Goal: Task Accomplishment & Management: Manage account settings

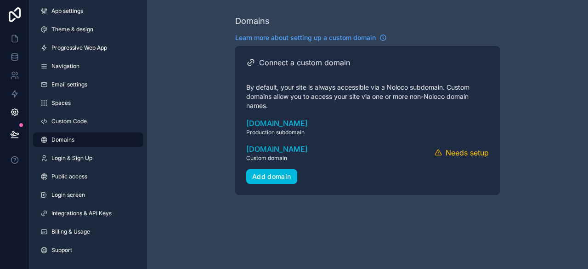
click at [0, 0] on button "Verify" at bounding box center [0, 0] width 0 height 0
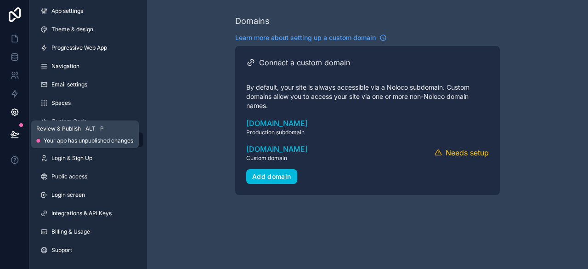
click at [13, 138] on icon at bounding box center [14, 138] width 7 height 0
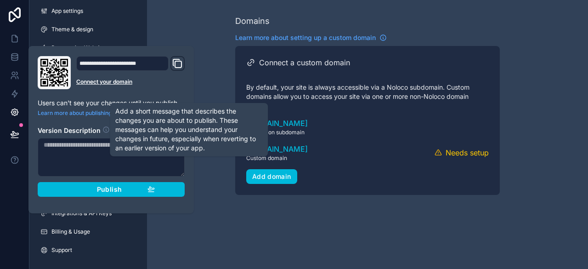
click at [105, 129] on icon at bounding box center [105, 129] width 7 height 7
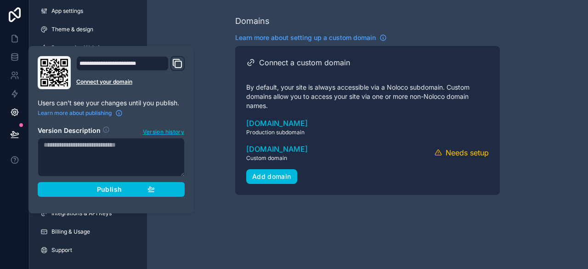
click at [127, 83] on link "Connect your domain" at bounding box center [130, 81] width 108 height 7
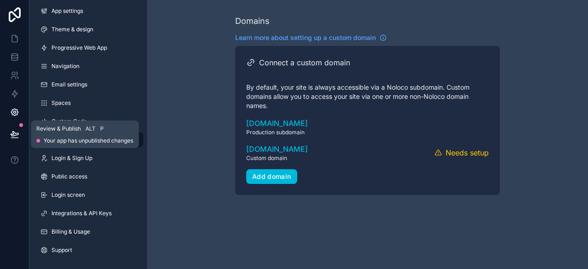
click at [15, 134] on icon at bounding box center [14, 134] width 9 height 9
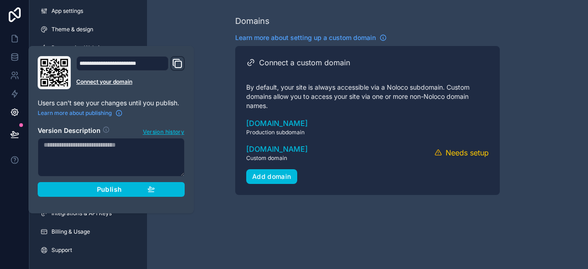
click at [161, 130] on span "Version history" at bounding box center [163, 130] width 41 height 9
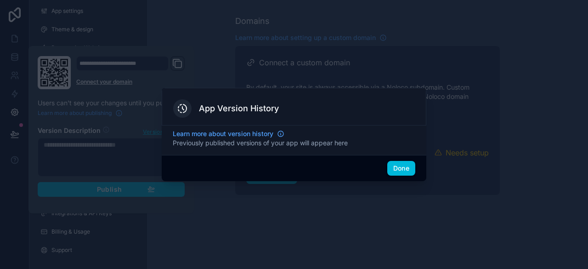
click at [286, 161] on div "Done" at bounding box center [294, 168] width 265 height 26
click at [294, 166] on div "Done" at bounding box center [294, 168] width 265 height 26
click at [400, 169] on button "Done" at bounding box center [401, 168] width 28 height 15
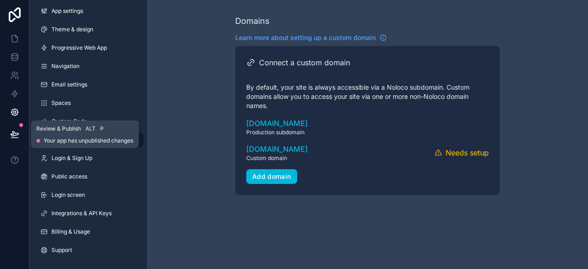
click at [13, 132] on icon at bounding box center [14, 134] width 9 height 9
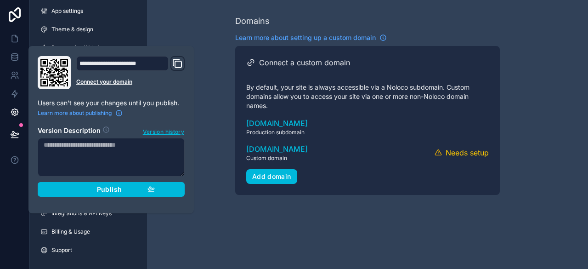
click at [141, 152] on textarea at bounding box center [111, 157] width 147 height 39
click at [116, 149] on textarea at bounding box center [111, 157] width 147 height 39
click at [146, 188] on div "Publish" at bounding box center [111, 189] width 87 height 8
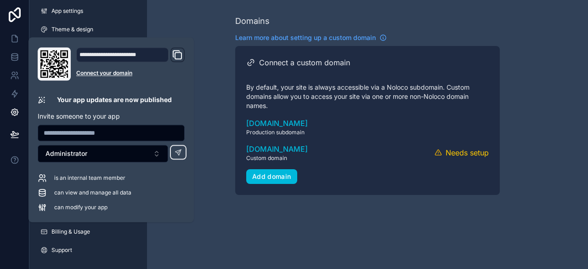
click at [150, 54] on div "**********" at bounding box center [122, 54] width 92 height 15
drag, startPoint x: 147, startPoint y: 54, endPoint x: 91, endPoint y: 49, distance: 55.8
click at [91, 49] on div "**********" at bounding box center [122, 54] width 92 height 15
click at [126, 73] on link "Connect your domain" at bounding box center [130, 72] width 108 height 7
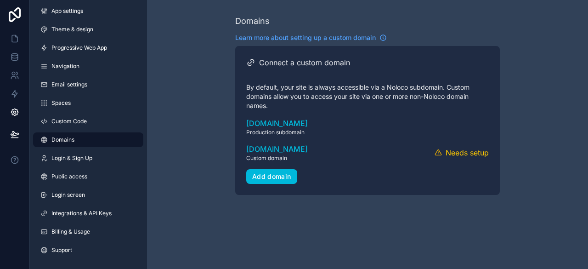
click at [0, 0] on button "Verify" at bounding box center [0, 0] width 0 height 0
click at [17, 140] on button at bounding box center [15, 134] width 20 height 26
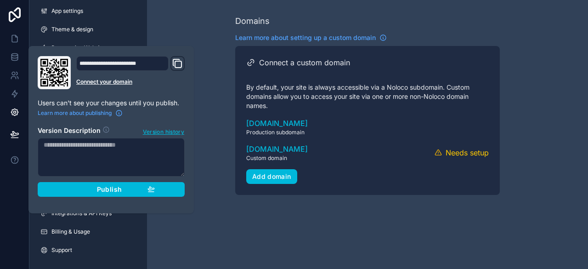
click at [125, 83] on link "Connect your domain" at bounding box center [130, 81] width 108 height 7
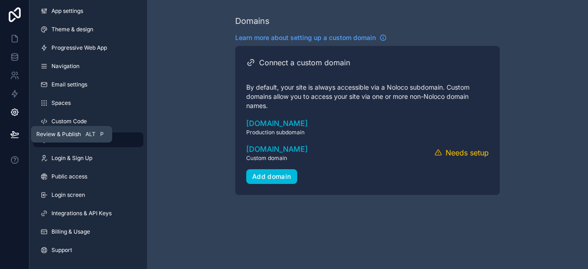
click at [19, 132] on icon at bounding box center [14, 134] width 9 height 9
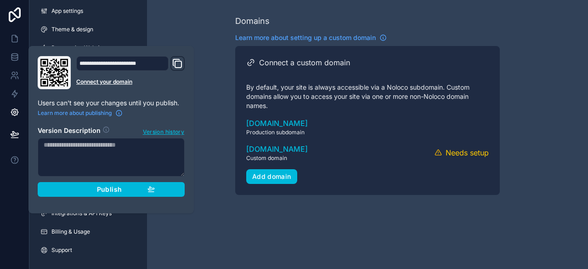
click at [151, 63] on div "**********" at bounding box center [122, 63] width 92 height 15
click at [55, 77] on icon at bounding box center [54, 73] width 28 height 28
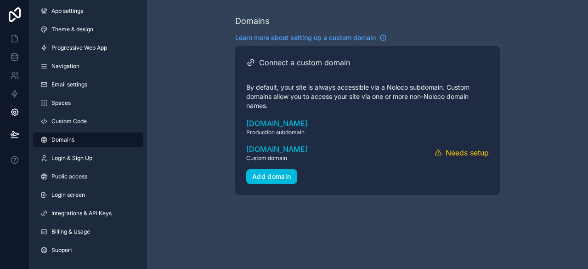
click at [226, 151] on div "Domains Learn more about setting up a custom domain Connect a custom domain By …" at bounding box center [367, 104] width 441 height 209
click at [281, 177] on div "Add domain" at bounding box center [271, 176] width 39 height 8
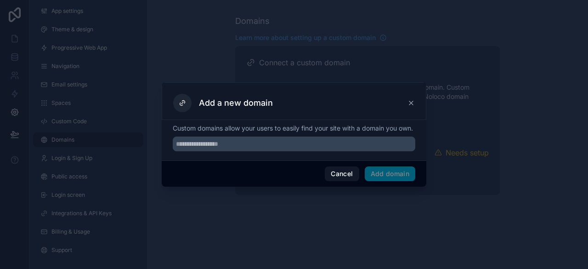
click at [413, 99] on icon at bounding box center [410, 102] width 7 height 7
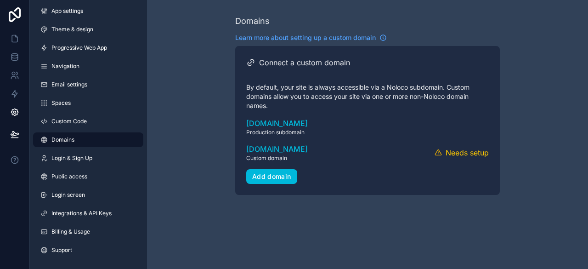
click at [0, 0] on button "Verify" at bounding box center [0, 0] width 0 height 0
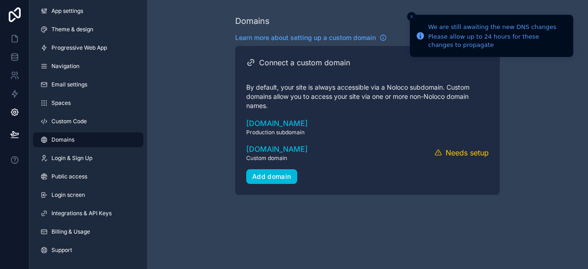
click at [0, 0] on button "Verify" at bounding box center [0, 0] width 0 height 0
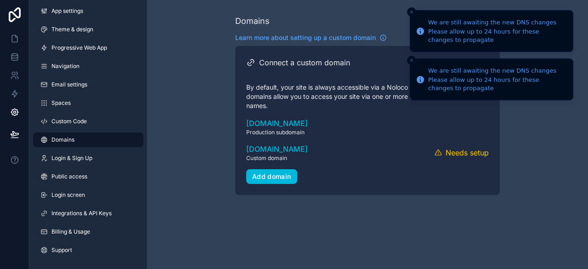
click at [414, 13] on button "Close toast" at bounding box center [411, 11] width 9 height 9
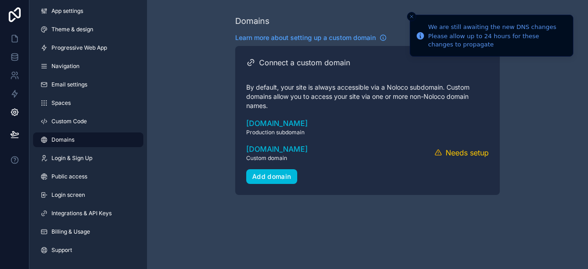
click at [414, 13] on button "Close toast" at bounding box center [411, 16] width 9 height 9
